Goal: Transaction & Acquisition: Download file/media

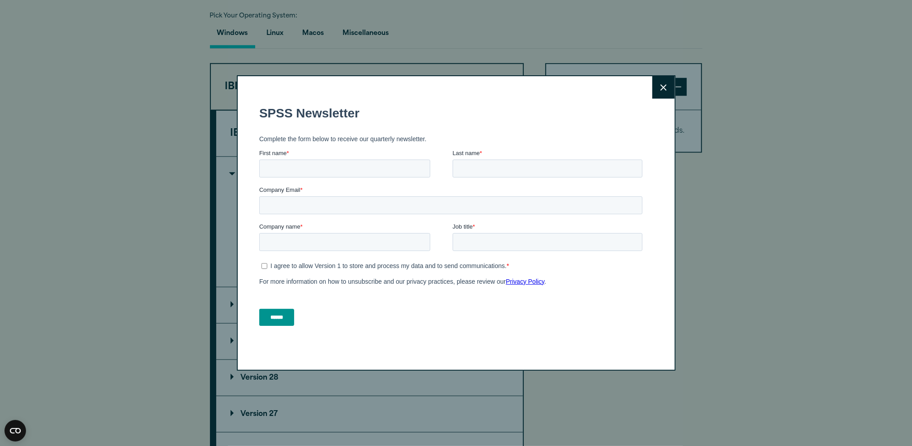
click at [661, 86] on icon at bounding box center [664, 87] width 6 height 6
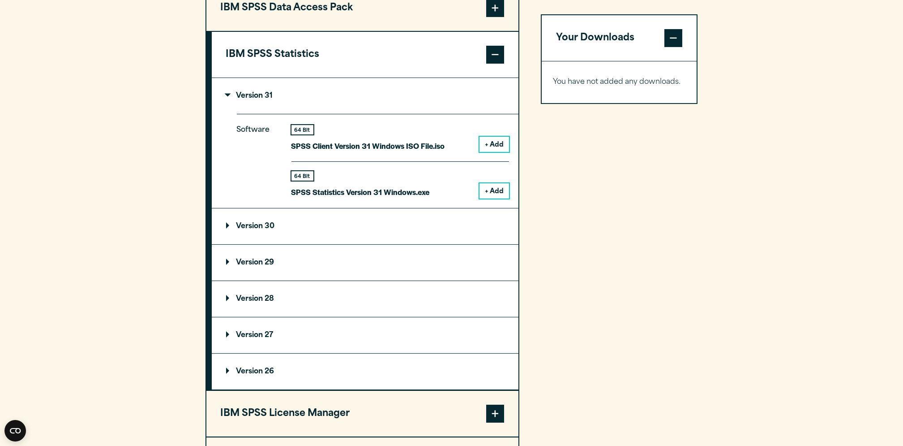
scroll to position [756, 0]
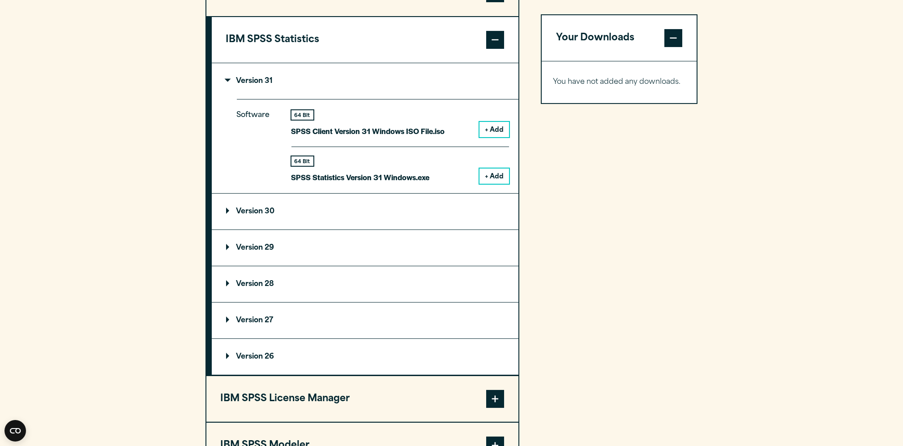
click at [495, 176] on button "+ Add" at bounding box center [495, 175] width 30 height 15
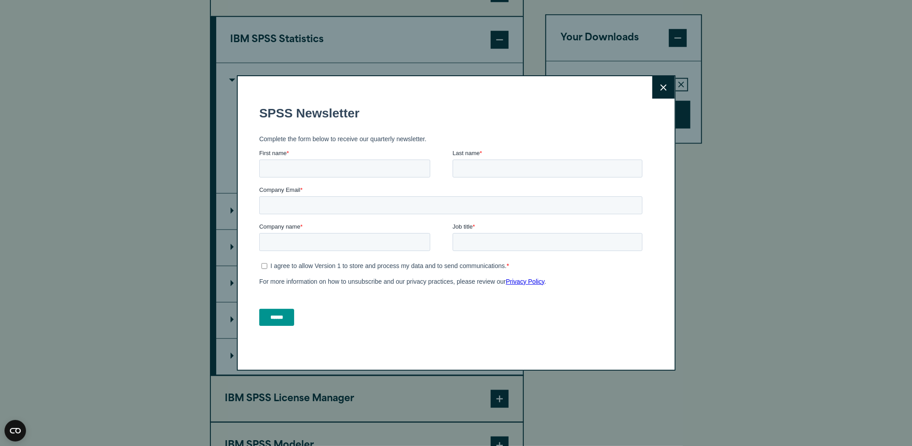
click at [661, 84] on icon at bounding box center [664, 87] width 6 height 7
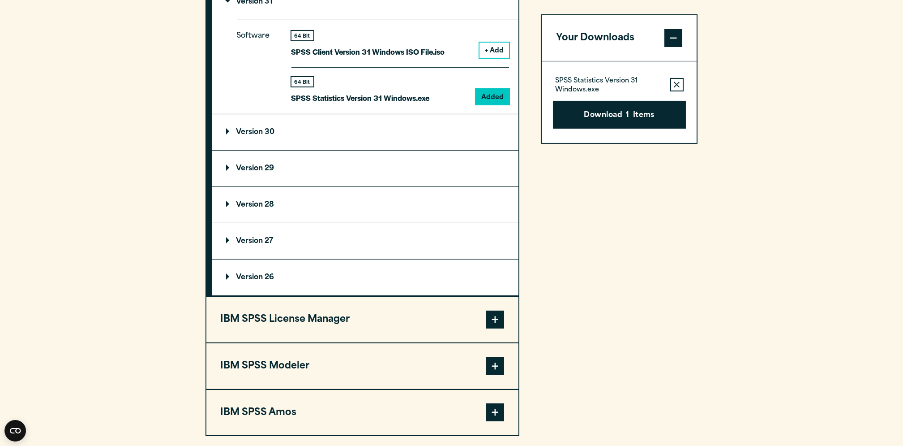
scroll to position [828, 0]
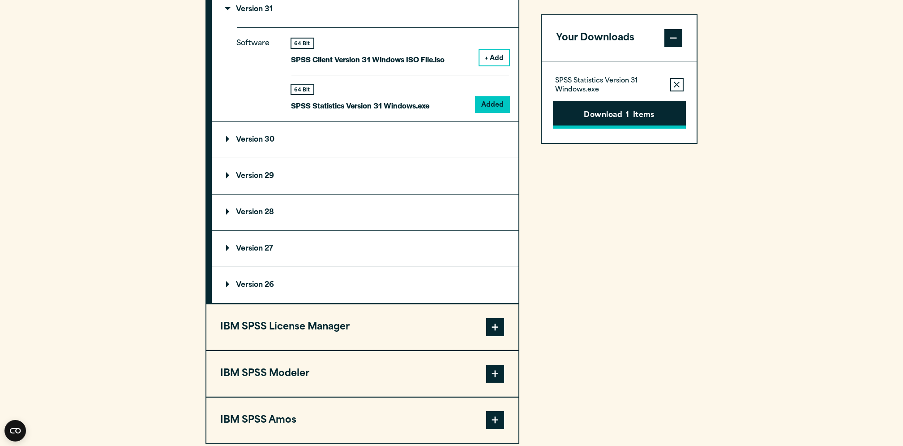
click at [608, 105] on button "Download 1 Items" at bounding box center [619, 115] width 133 height 28
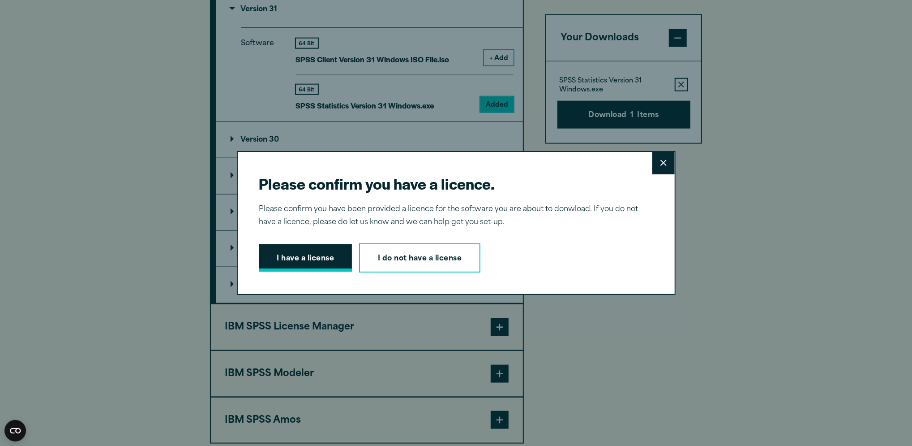
click at [297, 255] on button "I have a license" at bounding box center [305, 258] width 93 height 28
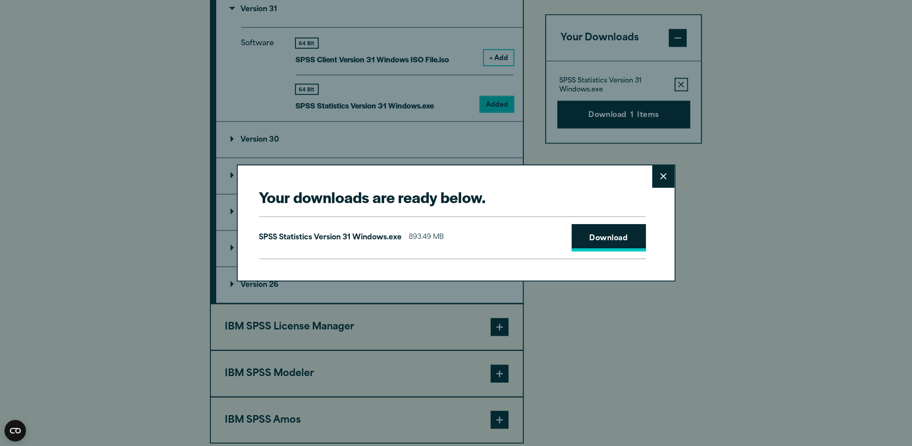
click at [612, 227] on link "Download" at bounding box center [609, 238] width 74 height 28
click at [661, 171] on button "Close" at bounding box center [664, 176] width 22 height 22
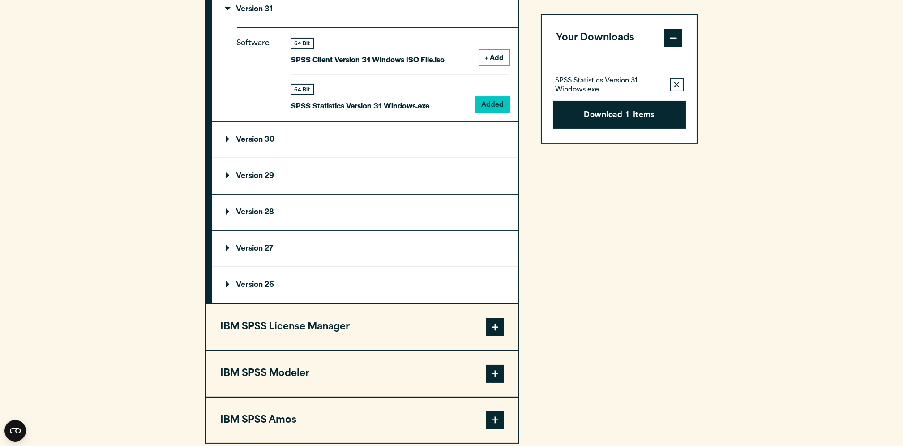
click at [295, 179] on summary "Version 29" at bounding box center [365, 176] width 307 height 36
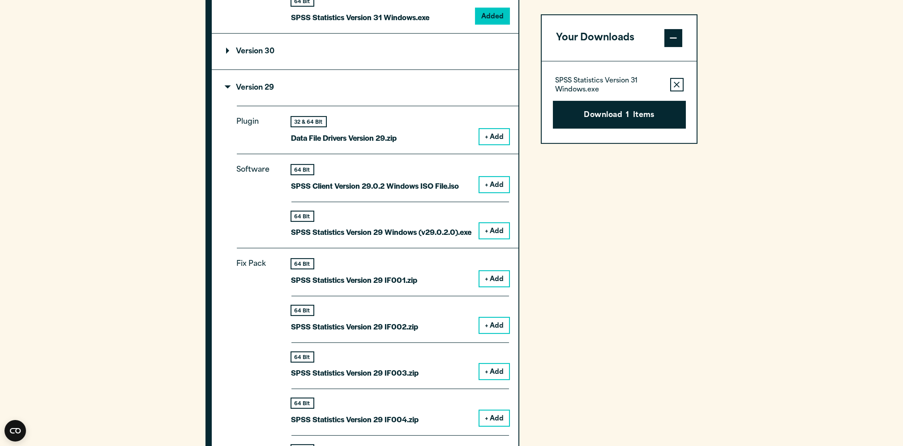
scroll to position [944, 0]
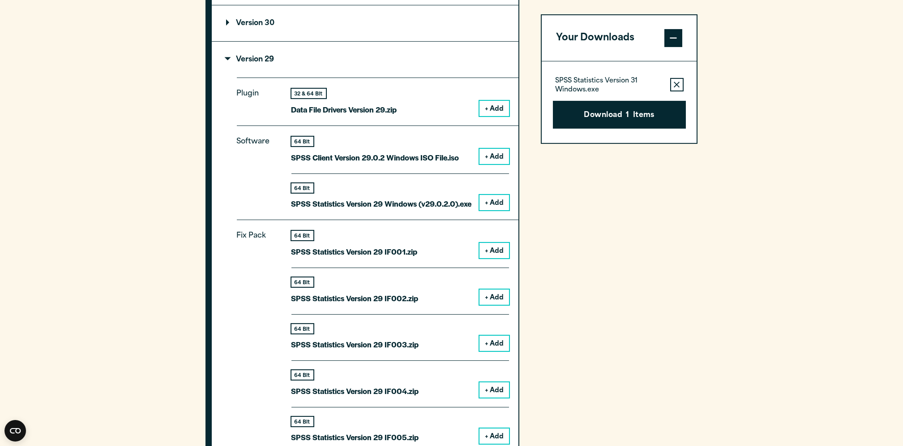
click at [493, 199] on button "+ Add" at bounding box center [495, 202] width 30 height 15
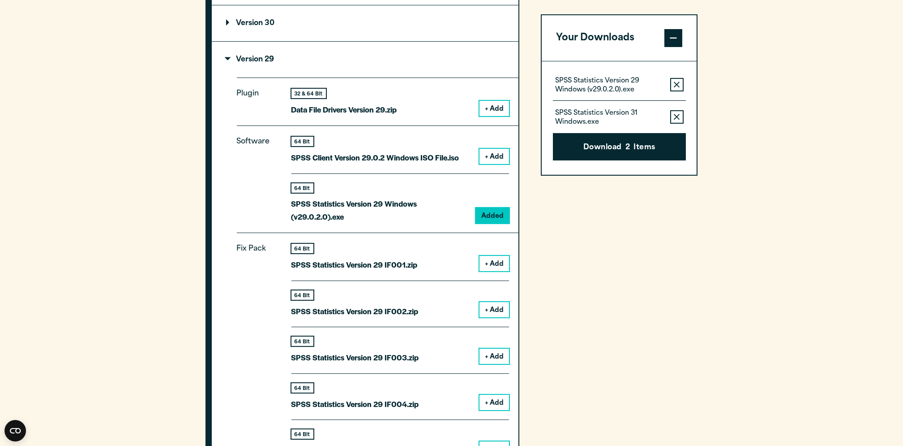
click at [676, 121] on button "Remove this item from your software download list" at bounding box center [677, 116] width 13 height 13
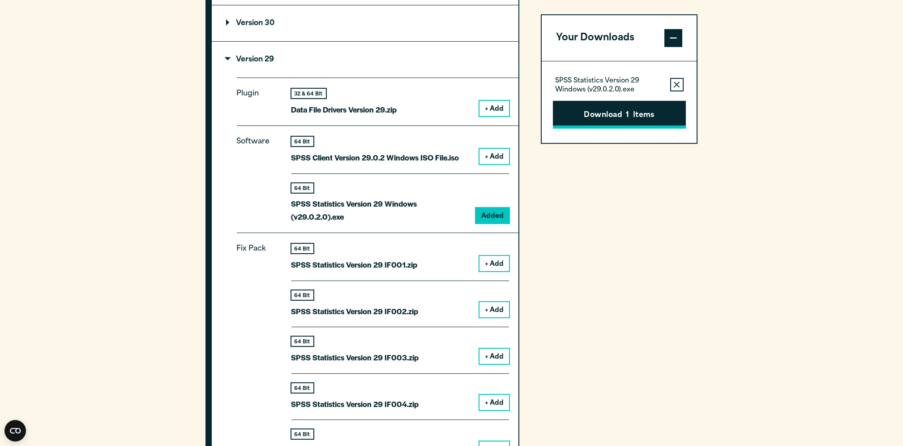
click at [625, 117] on button "Download 1 Items" at bounding box center [619, 115] width 133 height 28
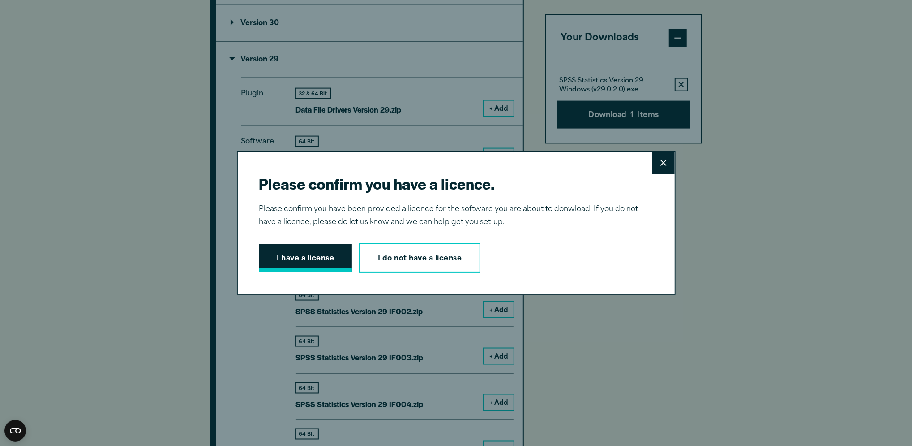
click at [306, 258] on button "I have a license" at bounding box center [305, 258] width 93 height 28
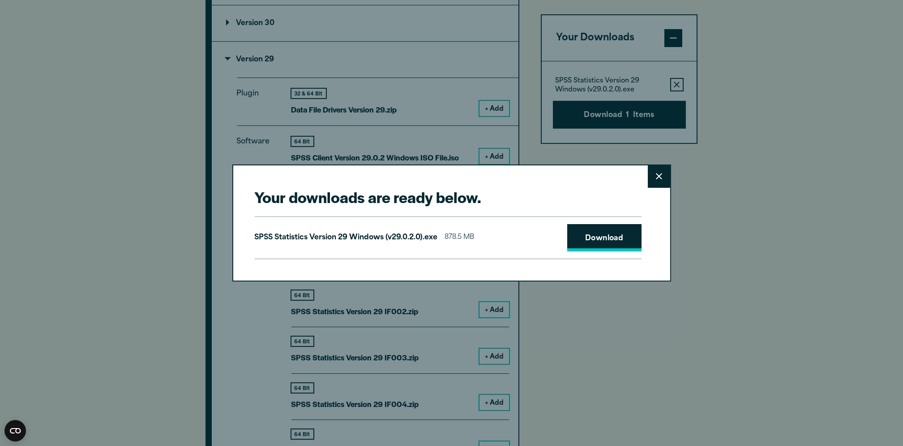
click at [607, 243] on link "Download" at bounding box center [605, 238] width 74 height 28
click at [515, 233] on div "SPSS Statistics Version 29 Windows (v29.0.2.0).exe 878.5 MB Download" at bounding box center [448, 237] width 387 height 43
click at [593, 239] on link "Download" at bounding box center [605, 238] width 74 height 28
